Goal: Check status: Check status

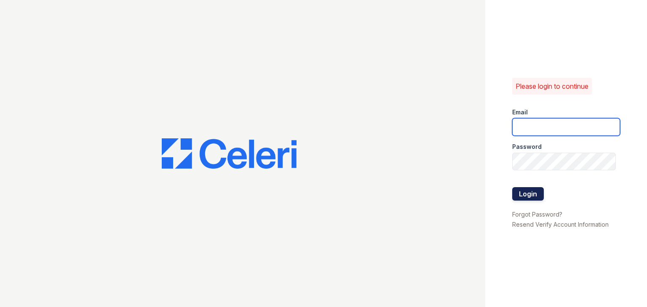
type input "888atgrandhopepark@trinity-pm.com"
click at [531, 192] on button "Login" at bounding box center [528, 193] width 32 height 13
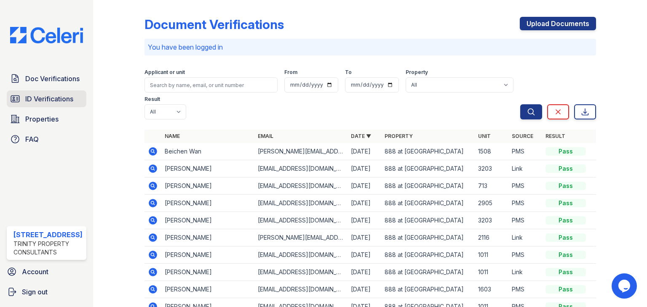
click at [44, 106] on link "ID Verifications" at bounding box center [47, 99] width 80 height 17
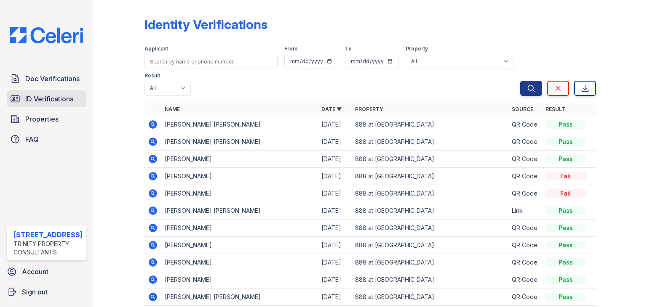
click at [60, 97] on span "ID Verifications" at bounding box center [49, 99] width 48 height 10
click at [151, 124] on icon at bounding box center [152, 124] width 2 height 2
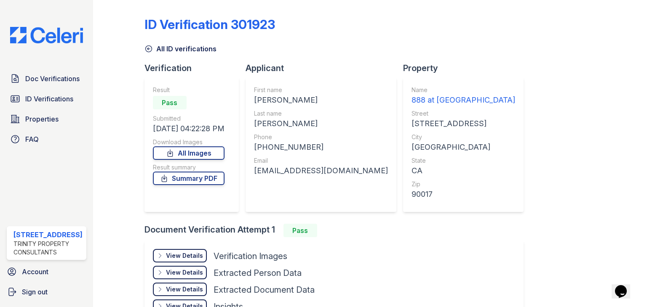
scroll to position [42, 0]
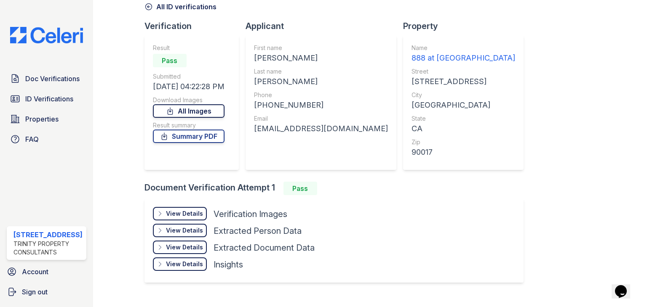
click at [192, 113] on link "All Images" at bounding box center [189, 110] width 72 height 13
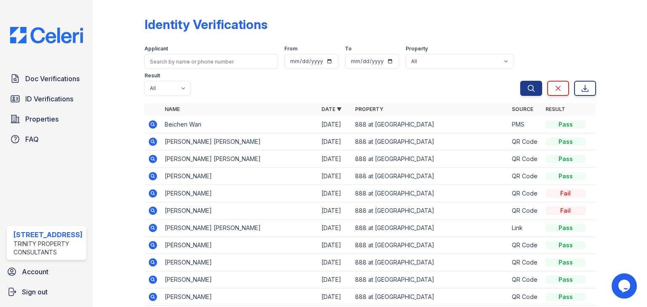
click at [153, 157] on icon at bounding box center [153, 159] width 8 height 8
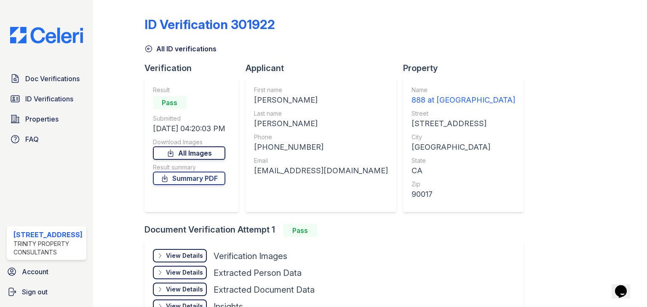
click at [202, 152] on link "All Images" at bounding box center [189, 152] width 72 height 13
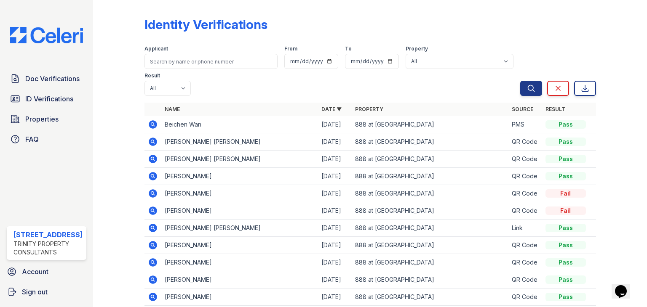
click at [154, 121] on icon at bounding box center [153, 124] width 8 height 8
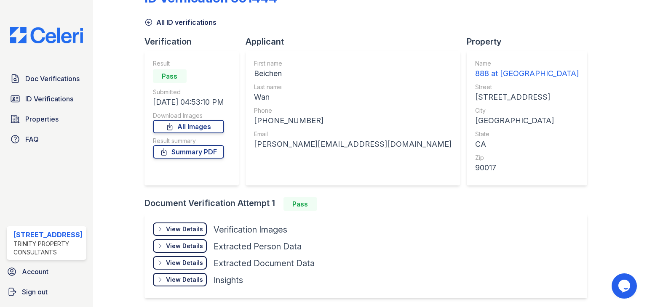
scroll to position [57, 0]
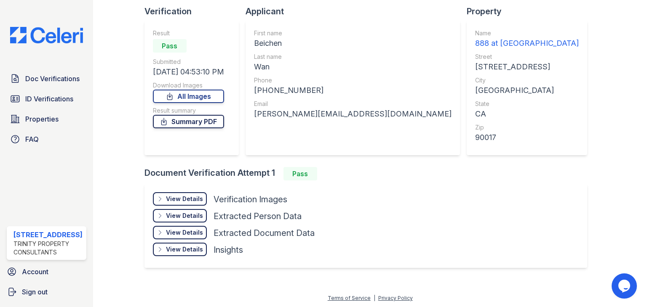
click at [195, 124] on link "Summary PDF" at bounding box center [188, 121] width 71 height 13
click at [205, 95] on link "All Images" at bounding box center [188, 96] width 71 height 13
